Goal: Task Accomplishment & Management: Manage account settings

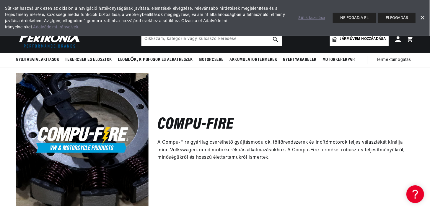
click at [193, 95] on div "Compu-Fire A Compu-Fire gyárilag cserélhető gyújtásmodulok, töltőrendszerek és …" at bounding box center [282, 139] width 266 height 133
click at [393, 16] on font "ELFOGADÁS" at bounding box center [397, 18] width 22 height 4
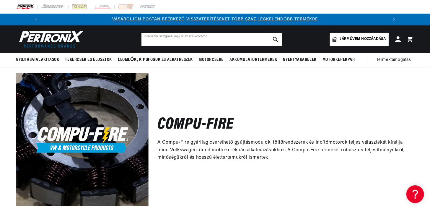
click at [238, 39] on input "text" at bounding box center [211, 39] width 141 height 13
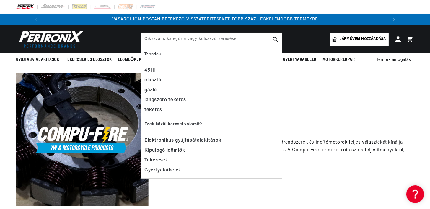
click at [383, 76] on div "Compu-Fire A Compu-Fire gyárilag cserélhető gyújtásmodulok, töltőrendszerek és …" at bounding box center [282, 139] width 266 height 133
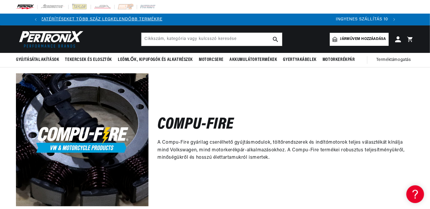
scroll to position [0, 351]
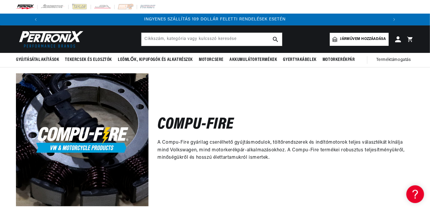
click at [366, 40] on font "Járművem hozzáadása" at bounding box center [363, 39] width 46 height 4
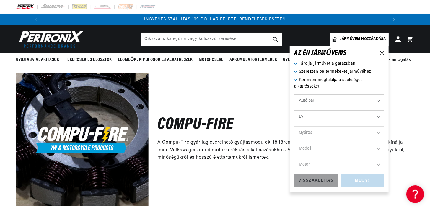
click at [378, 101] on select "Autóipar Mezőgazdasági Ipari Tengeri Motorkerékpár" at bounding box center [339, 100] width 90 height 13
click at [294, 94] on select "Autóipar Mezőgazdasági Ipari Tengeri Motorkerékpár" at bounding box center [339, 100] width 90 height 13
select select "Motorcycle"
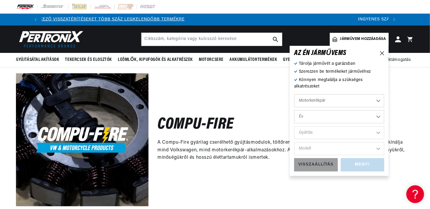
scroll to position [0, 0]
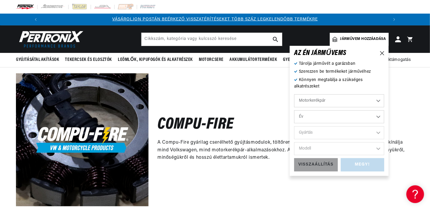
click at [380, 116] on select "Év 2018 2017 2016 2015 2014 2013 2012 2011 2010 2009 2008 2007 2006 2005 2004 2…" at bounding box center [339, 116] width 90 height 13
select select "2006"
click at [294, 110] on select "Év 2018 2017 2016 2015 2014 2013 2012 2011 2010 2009 2008 2007 2006 2005 2004 2…" at bounding box center [339, 116] width 90 height 13
select select "2006"
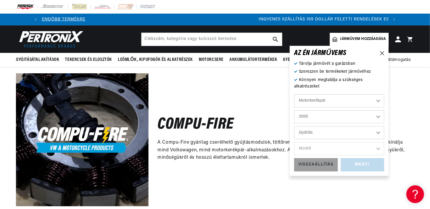
scroll to position [0, 351]
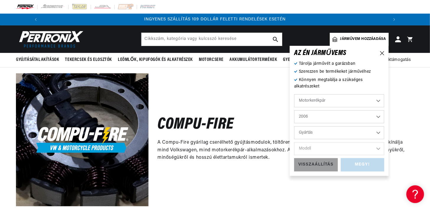
click at [375, 131] on select "Gyártás Harley-Davidson" at bounding box center [339, 132] width 90 height 13
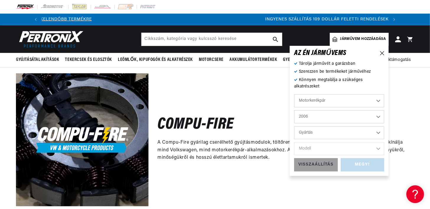
click at [379, 130] on select "Gyártás Harley-Davidson" at bounding box center [339, 132] width 90 height 13
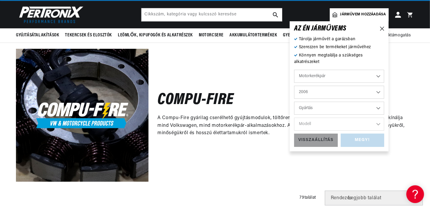
scroll to position [27, 0]
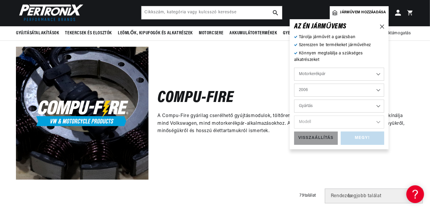
click at [378, 105] on select "Gyártás Harley-Davidson" at bounding box center [339, 106] width 90 height 13
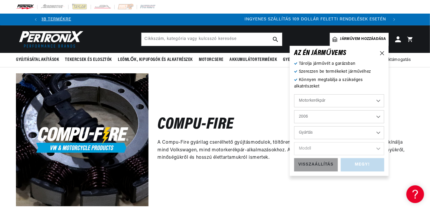
scroll to position [0, 351]
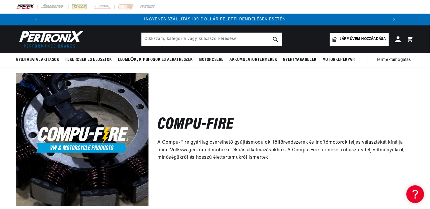
click at [404, 102] on div "Compu-Fire A Compu-Fire gyárilag cserélhető gyújtásmodulok, töltőrendszerek és …" at bounding box center [282, 139] width 266 height 133
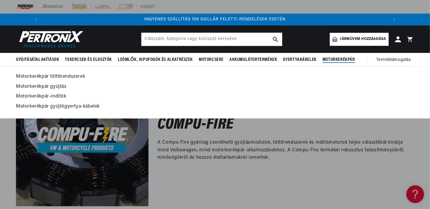
click at [339, 57] on font "Motorkerékpár" at bounding box center [339, 59] width 32 height 5
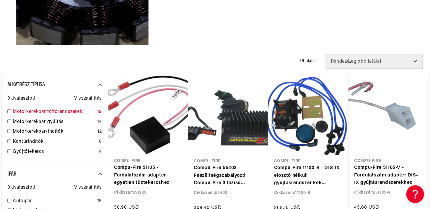
click at [10, 110] on input "checkbox" at bounding box center [9, 111] width 4 height 4
checkbox input "true"
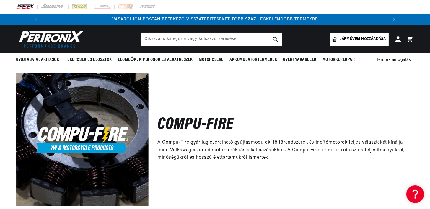
click at [363, 39] on font "Járművem hozzáadása" at bounding box center [363, 39] width 46 height 4
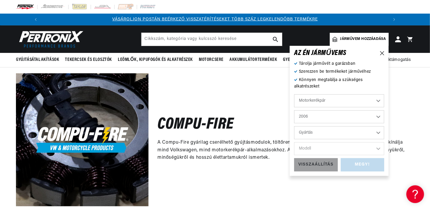
click at [376, 132] on select "Gyártás Harley-Davidson" at bounding box center [339, 132] width 90 height 13
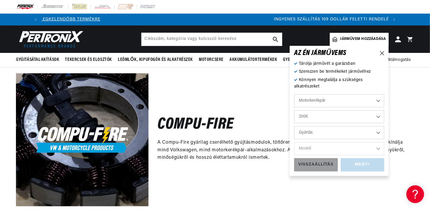
scroll to position [0, 351]
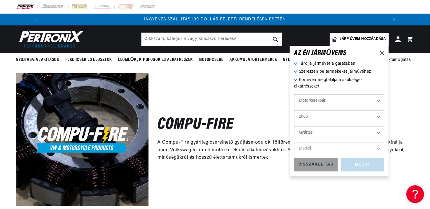
select select "Harley-Davidson"
click at [294, 126] on select "Gyártás Harley-Davidson" at bounding box center [339, 132] width 90 height 13
select select "Harley-Davidson"
click at [378, 133] on select "Harley-Davidson" at bounding box center [339, 132] width 90 height 13
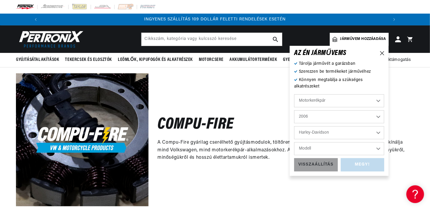
click at [377, 133] on select "Harley-Davidson" at bounding box center [339, 132] width 90 height 13
click at [294, 126] on select "Harley-Davidson" at bounding box center [339, 132] width 90 height 13
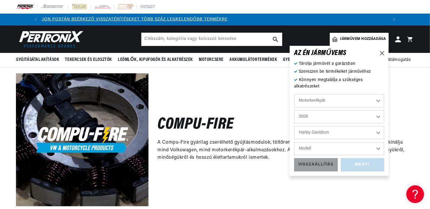
click at [361, 134] on select "Harley-Davidson" at bounding box center [339, 132] width 90 height 13
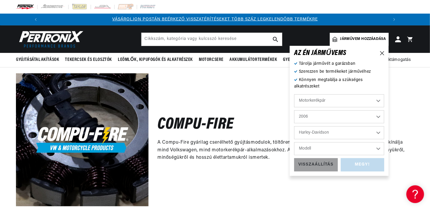
click at [362, 134] on select "Harley-Davidson" at bounding box center [339, 132] width 90 height 13
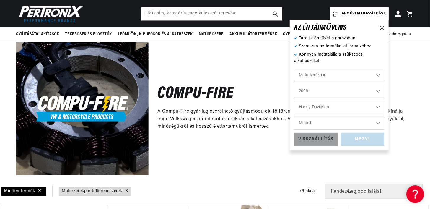
scroll to position [27, 0]
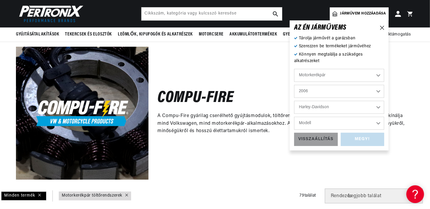
click at [380, 121] on select "Modell FLSTCI Heritage Softail Classic FLSTI Heritage Softail FLSTNI Softail De…" at bounding box center [339, 123] width 90 height 13
click at [407, 85] on div "Compu-Fire A Compu-Fire gyárilag cserélhető gyújtásmodulok, töltőrendszerek és …" at bounding box center [282, 113] width 266 height 133
